Goal: Task Accomplishment & Management: Use online tool/utility

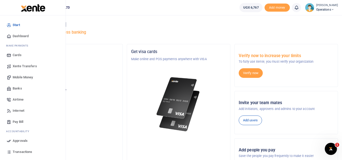
click at [20, 122] on span "Pay Bill" at bounding box center [18, 122] width 11 height 5
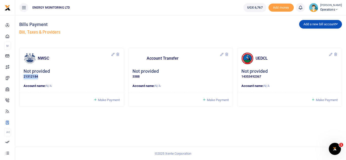
drag, startPoint x: 24, startPoint y: 77, endPoint x: 42, endPoint y: 77, distance: 17.7
click at [42, 77] on p "21312184" at bounding box center [72, 76] width 96 height 5
copy p "21312184"
